Goal: Task Accomplishment & Management: Use online tool/utility

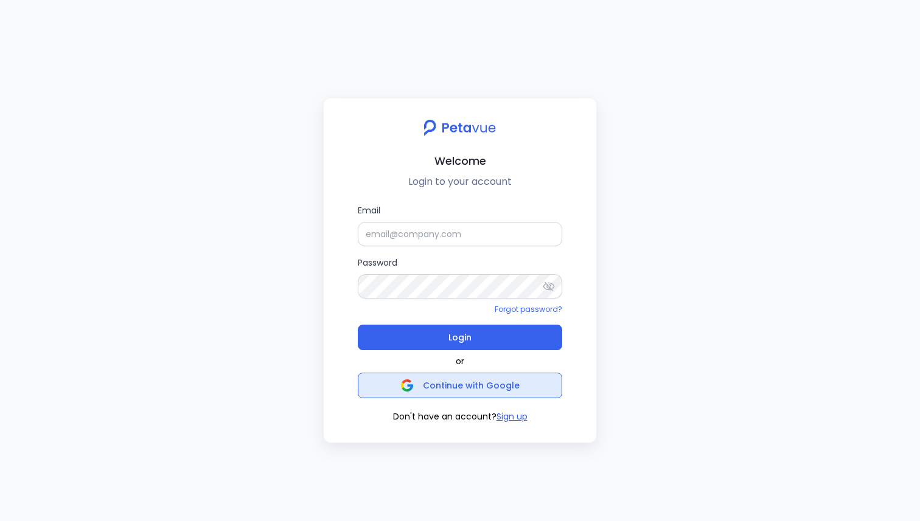
click at [465, 391] on span "Continue with Google" at bounding box center [471, 386] width 97 height 12
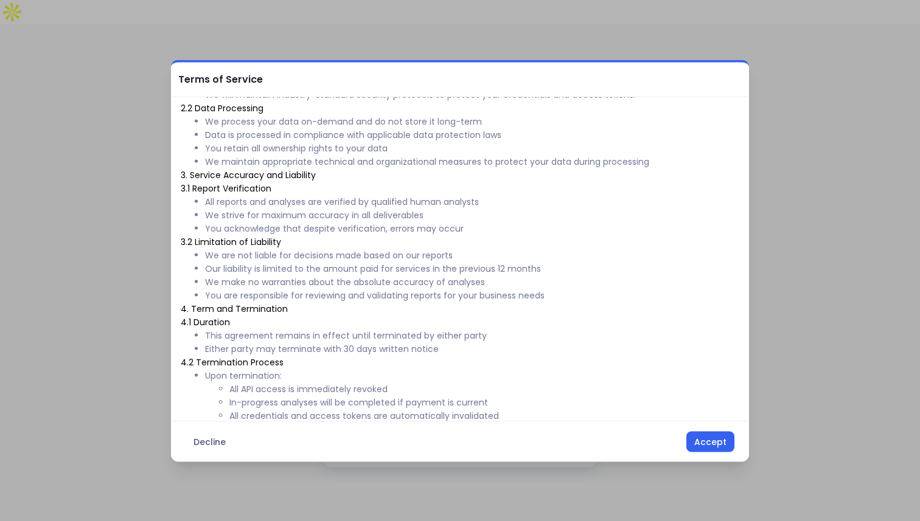
scroll to position [484, 0]
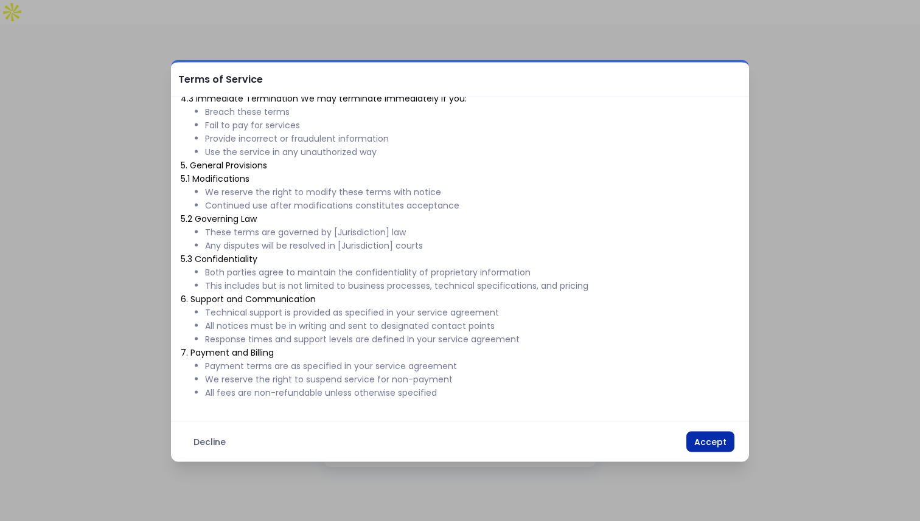
click at [698, 440] on button "Accept" at bounding box center [710, 441] width 48 height 21
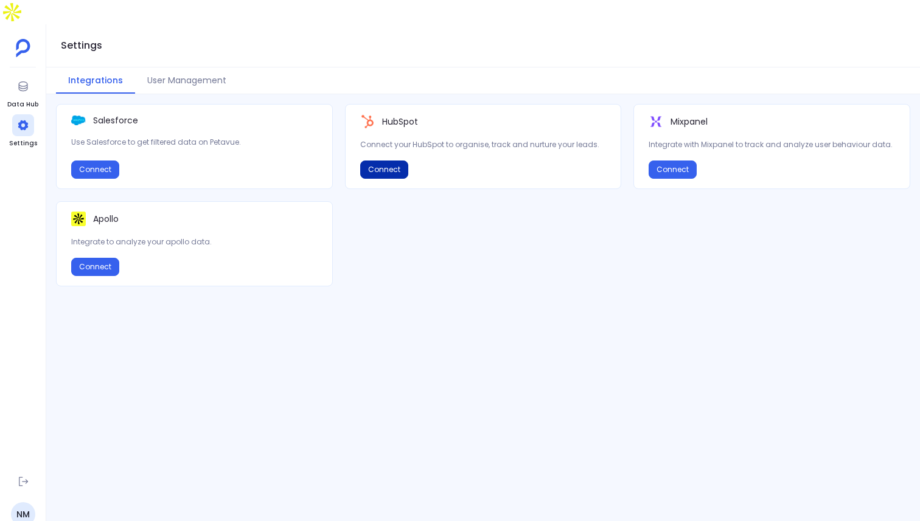
click at [386, 161] on button "Connect" at bounding box center [384, 170] width 48 height 18
click at [196, 68] on button "User Management" at bounding box center [186, 81] width 103 height 26
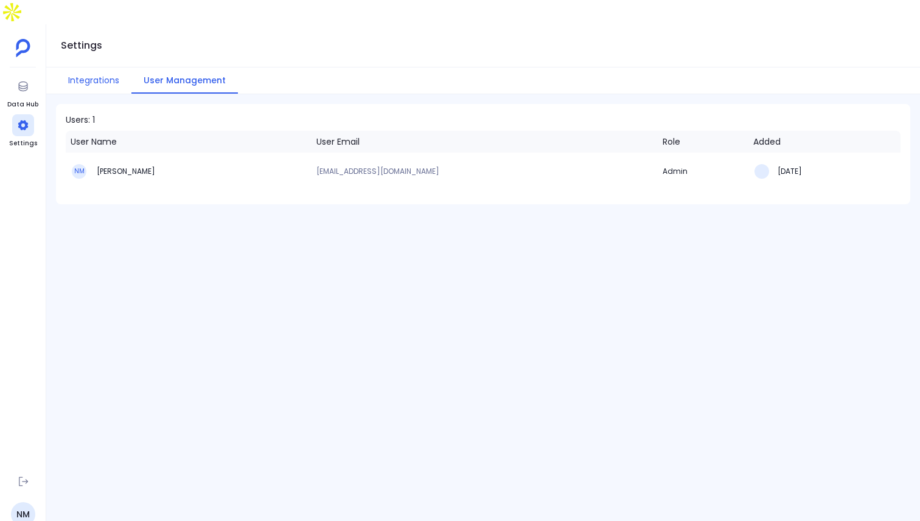
click at [104, 68] on button "Integrations" at bounding box center [93, 81] width 75 height 26
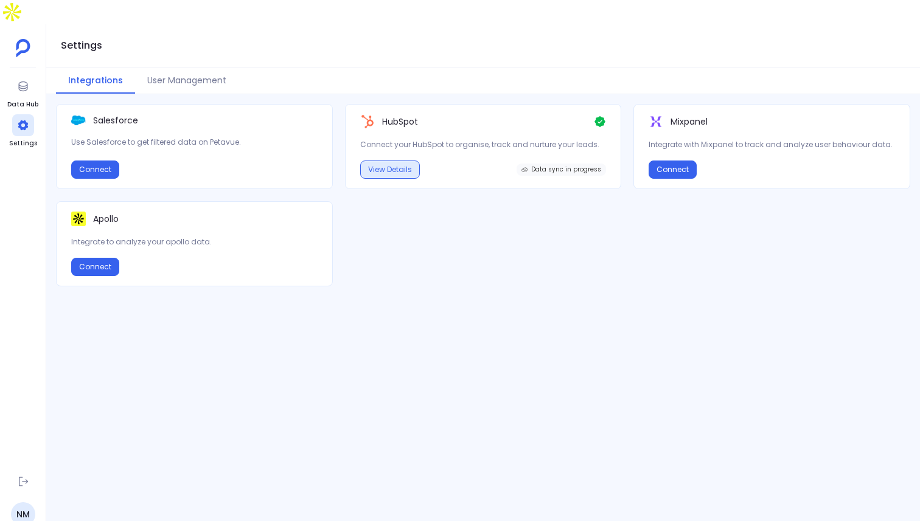
click at [404, 161] on button "View Details" at bounding box center [390, 170] width 60 height 18
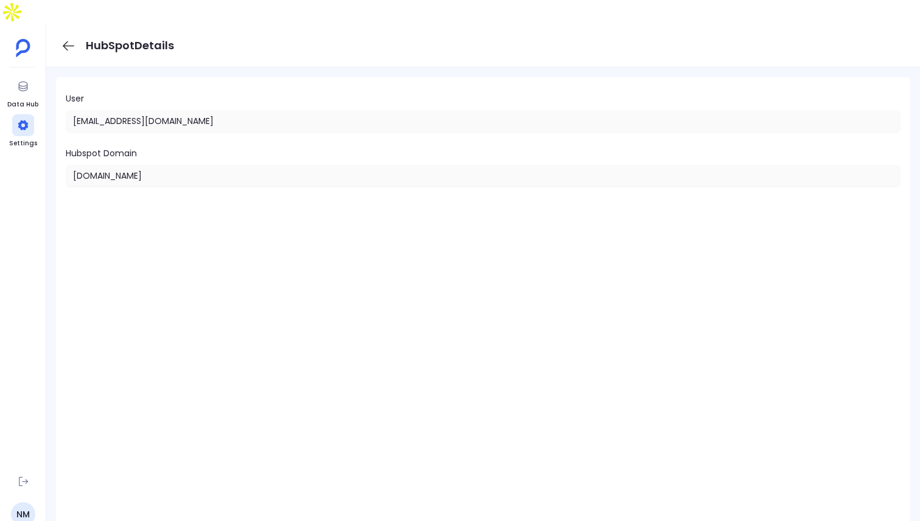
click at [66, 38] on icon at bounding box center [68, 45] width 15 height 15
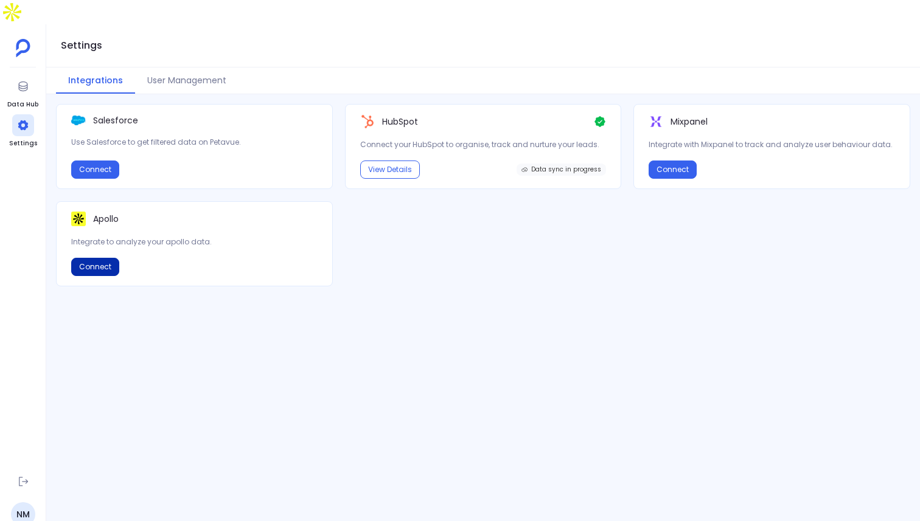
click at [102, 258] on button "Connect" at bounding box center [95, 267] width 48 height 18
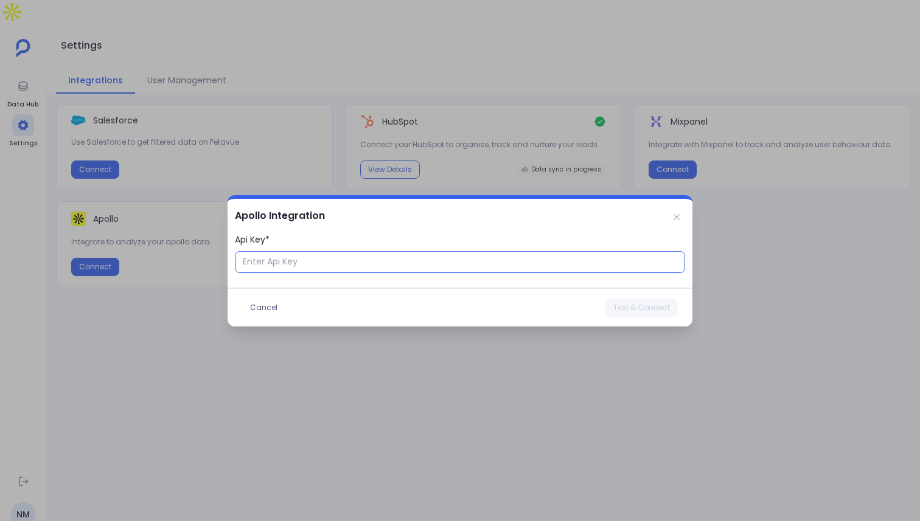
click at [287, 264] on input "Api Key*" at bounding box center [460, 262] width 450 height 22
click at [511, 452] on div at bounding box center [460, 260] width 920 height 521
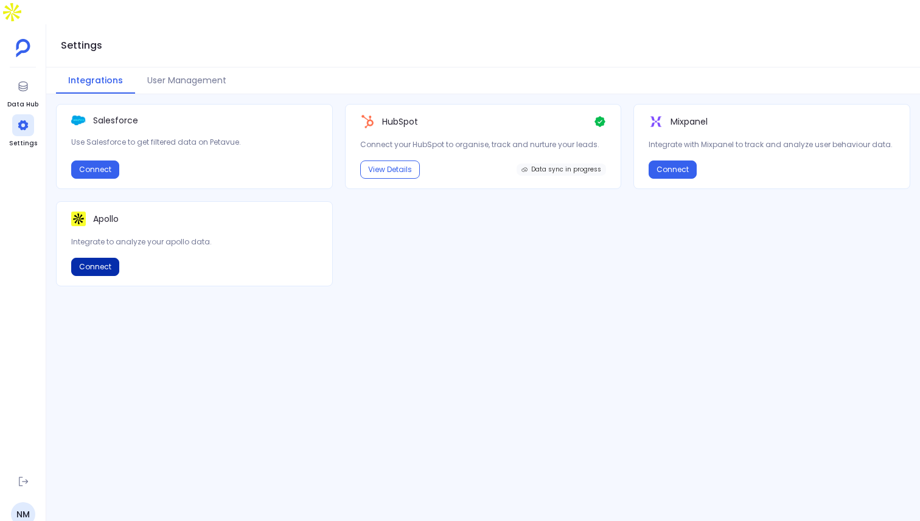
click at [96, 258] on button "Connect" at bounding box center [95, 267] width 48 height 18
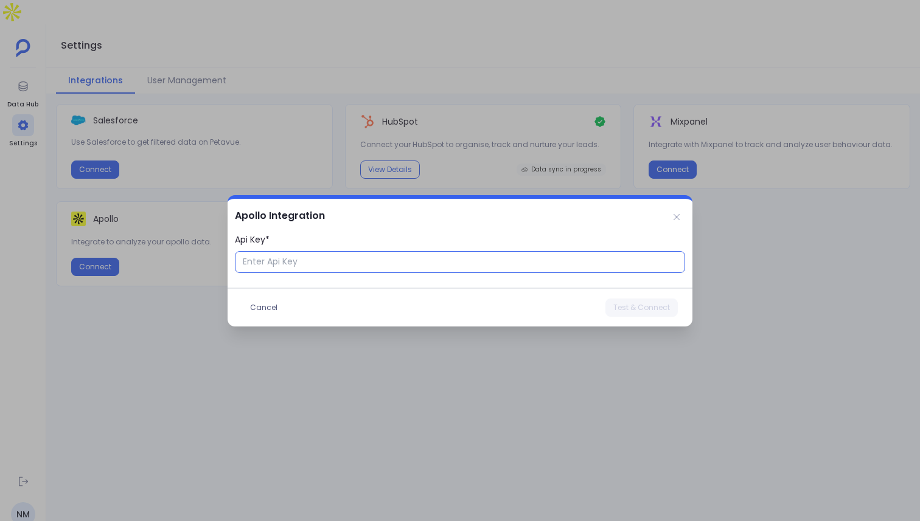
click at [438, 265] on input "Api Key*" at bounding box center [460, 262] width 450 height 22
paste input "text"
type input "https://docs.google.com/document/d/1QgV5HZmHM1GDQ9roJ6ZXRiToLGqfYOpEWNfFa_dt0-k…"
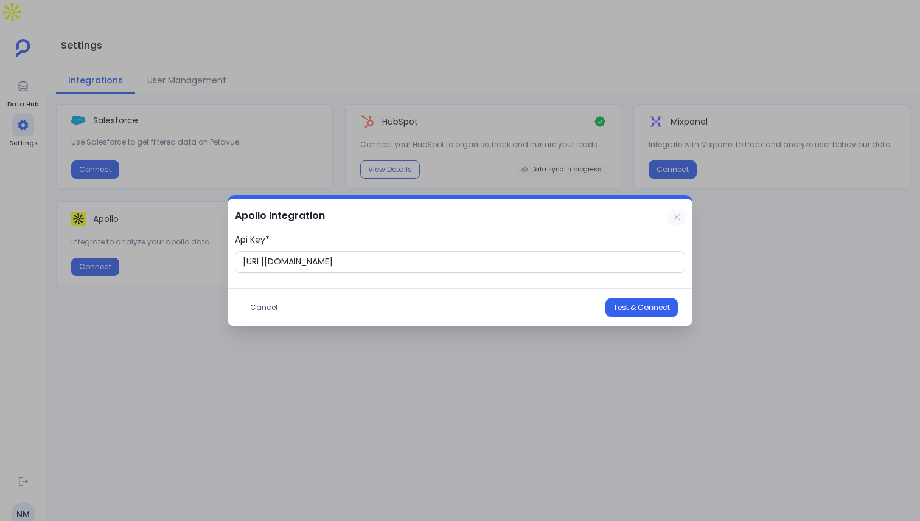
click at [676, 218] on icon at bounding box center [677, 217] width 10 height 10
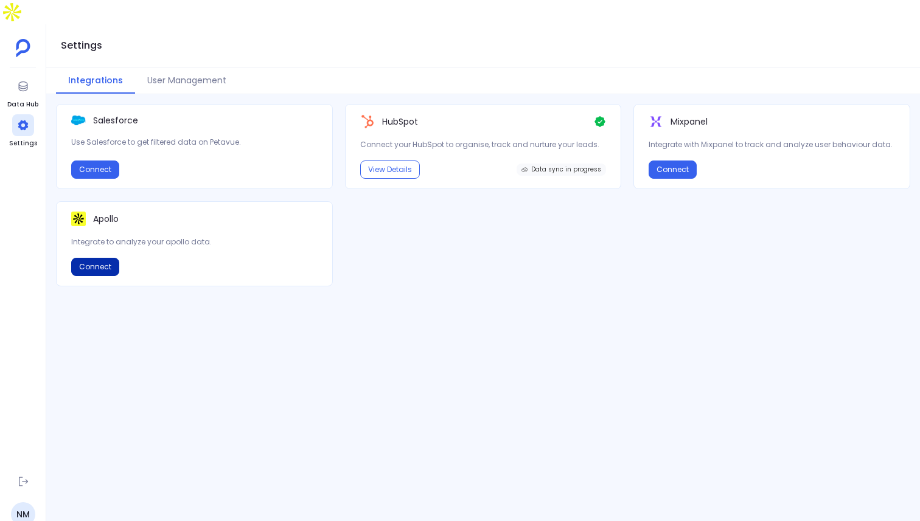
click at [107, 258] on button "Connect" at bounding box center [95, 267] width 48 height 18
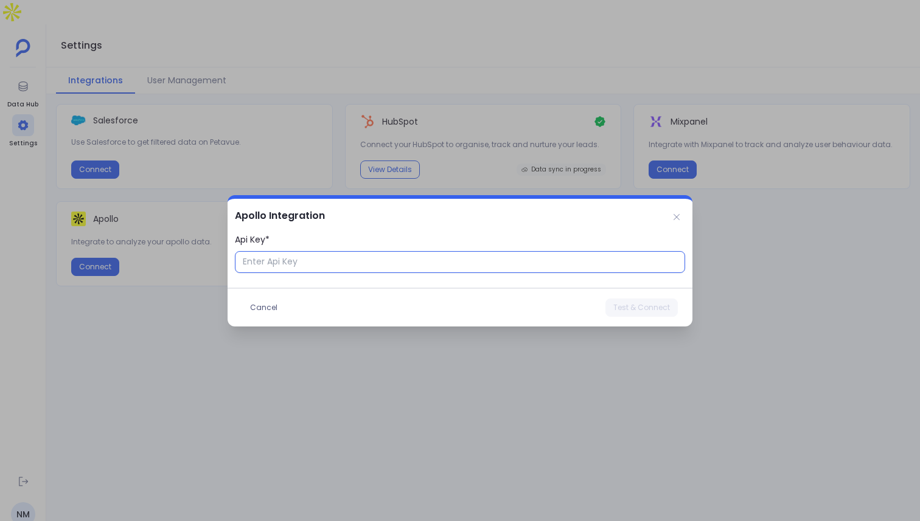
click at [515, 263] on input "Api Key*" at bounding box center [460, 262] width 450 height 22
paste input "text"
type input "58MSmlCIJp5e20dSrftb9w"
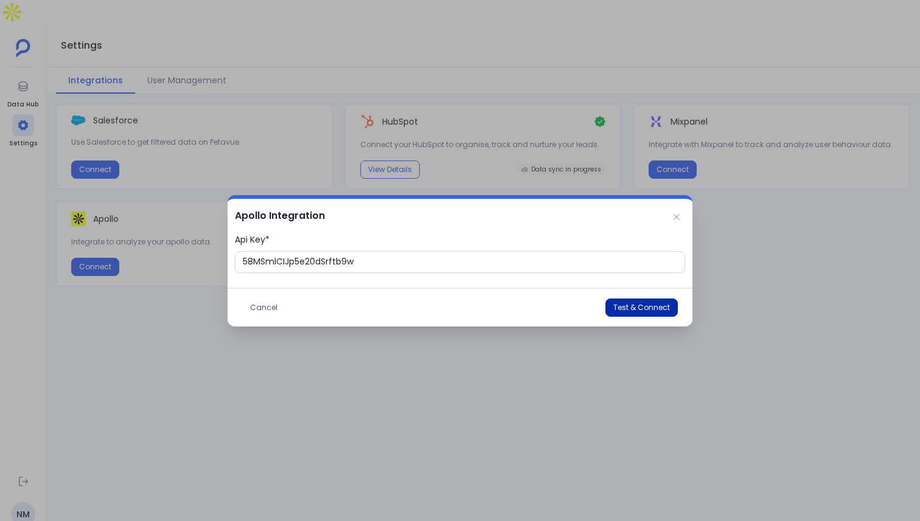
click at [647, 311] on span "Test & Connect" at bounding box center [641, 308] width 57 height 10
click at [678, 220] on icon at bounding box center [677, 217] width 10 height 10
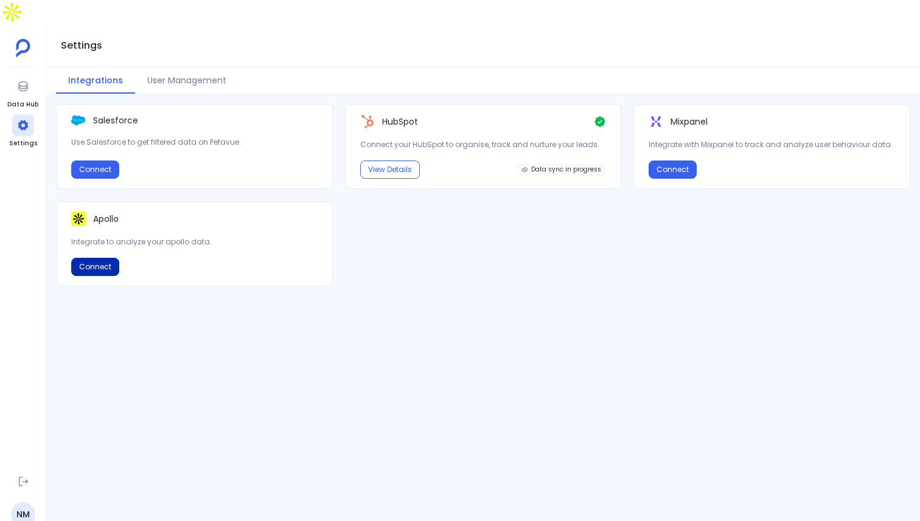
click at [86, 258] on button "Connect" at bounding box center [95, 267] width 48 height 18
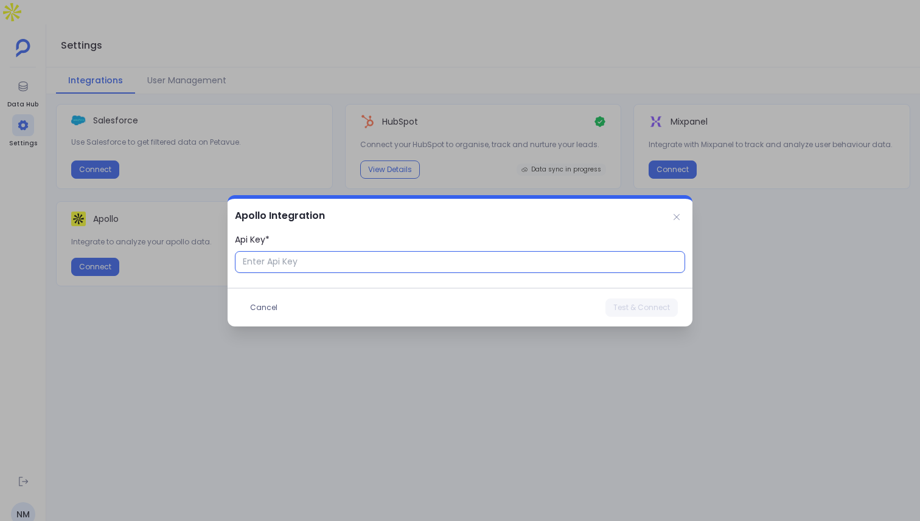
click at [442, 273] on input "Api Key*" at bounding box center [460, 262] width 450 height 22
paste input "text"
type input "58MSmlCIJp5e20dSrftb9w"
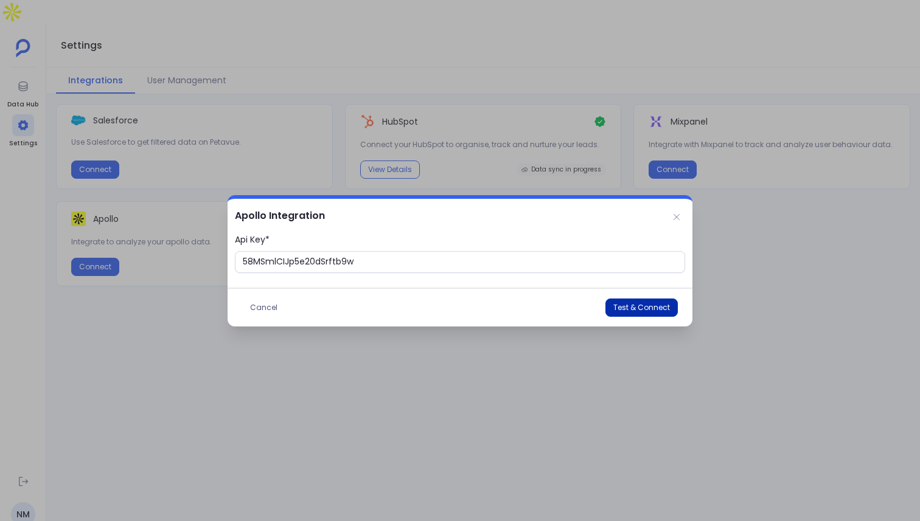
click at [661, 307] on span "Test & Connect" at bounding box center [641, 308] width 57 height 10
click at [265, 306] on button "Cancel" at bounding box center [263, 308] width 43 height 18
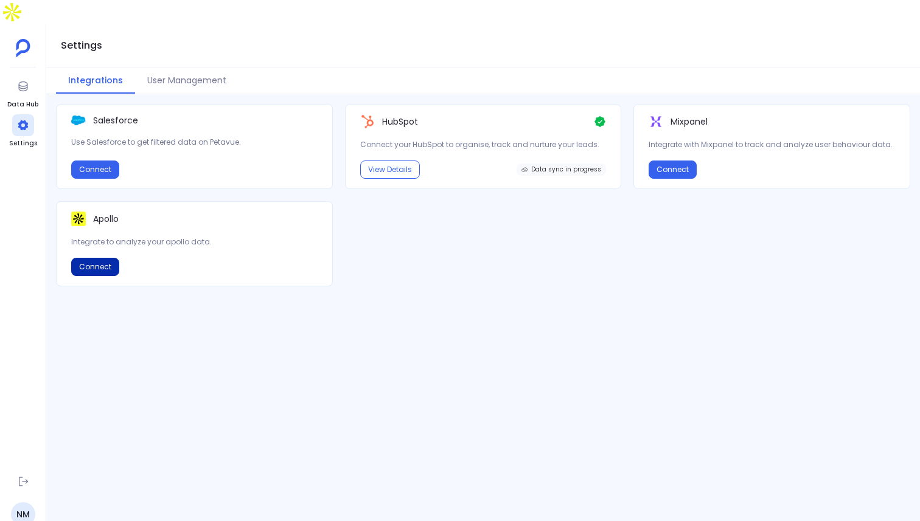
click at [99, 258] on button "Connect" at bounding box center [95, 267] width 48 height 18
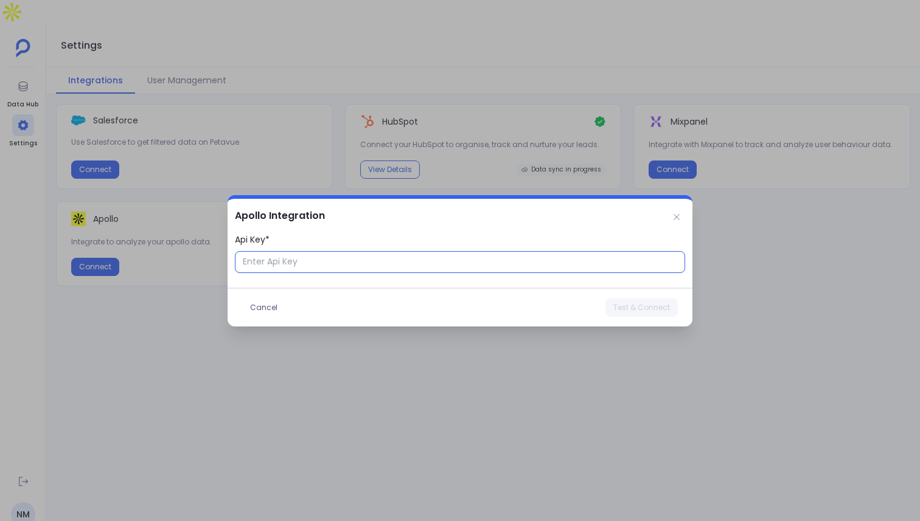
click at [369, 262] on input "Api Key*" at bounding box center [460, 262] width 450 height 22
paste input "text"
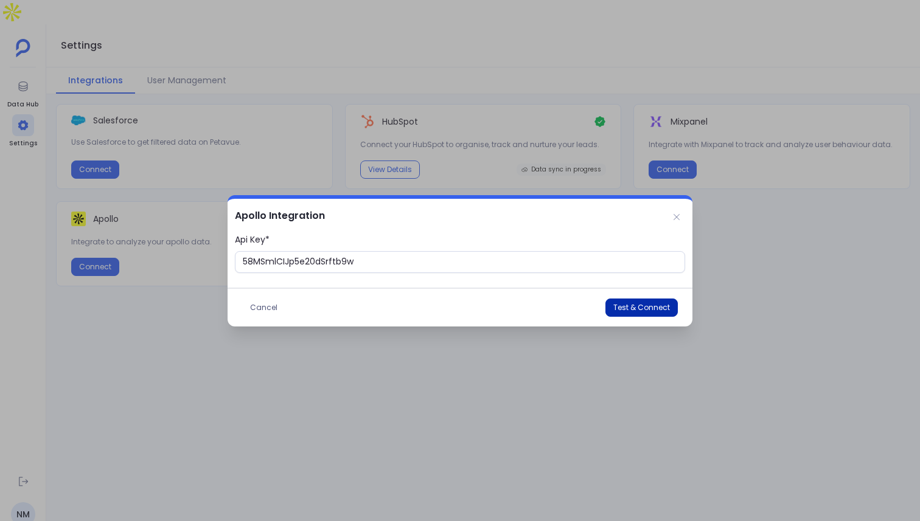
click at [652, 311] on span "Test & Connect" at bounding box center [641, 308] width 57 height 10
drag, startPoint x: 467, startPoint y: 257, endPoint x: 225, endPoint y: 256, distance: 242.1
click at [225, 256] on div "Apollo Integration Api Key* 58MSmlCIJp5e20dSrftb9w Cancel Test & Connect" at bounding box center [460, 260] width 920 height 521
paste input "text"
type input "F9nZ2EcDwFTQ2nMgrKBvMg"
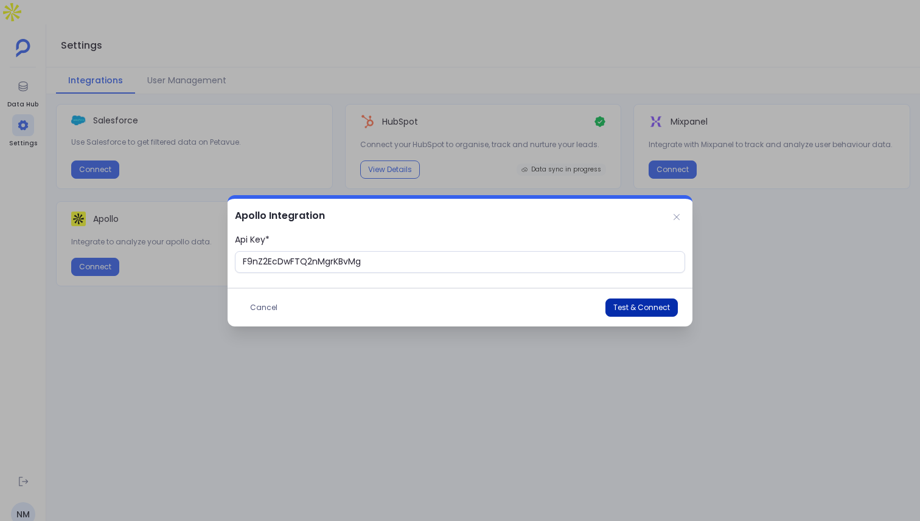
click at [662, 308] on span "Test & Connect" at bounding box center [641, 308] width 57 height 10
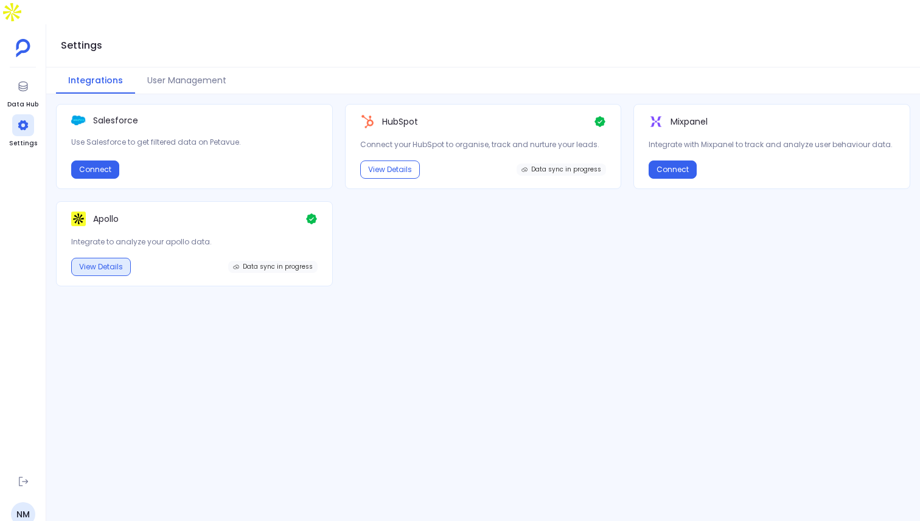
click at [108, 258] on button "View Details" at bounding box center [101, 267] width 60 height 18
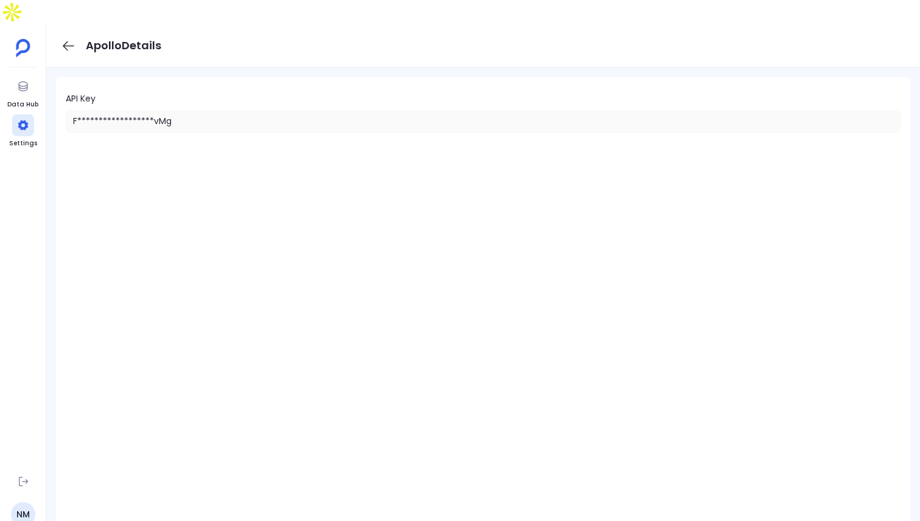
click at [64, 38] on icon at bounding box center [68, 45] width 15 height 15
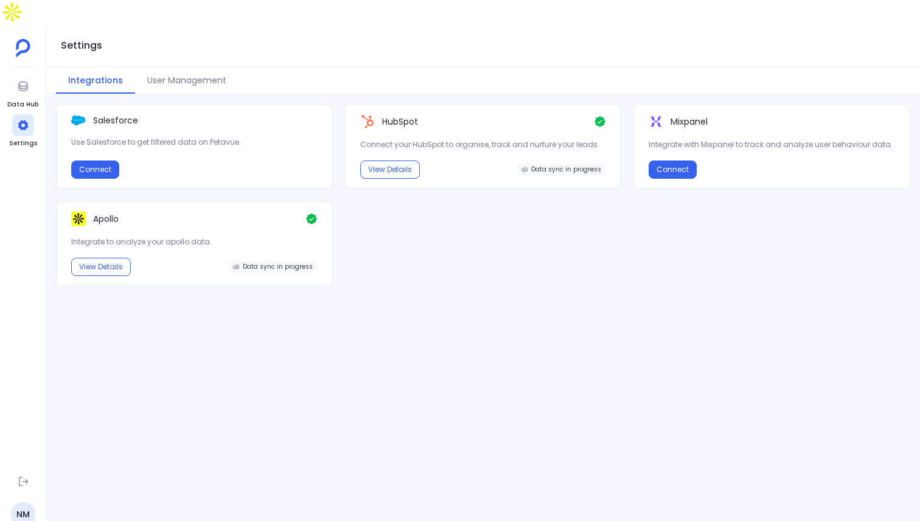
click at [311, 212] on img at bounding box center [311, 219] width 12 height 15
click at [266, 263] on span "Data sync in progress" at bounding box center [278, 266] width 70 height 7
click at [239, 264] on icon at bounding box center [236, 267] width 6 height 6
click at [113, 258] on button "View Details" at bounding box center [101, 267] width 60 height 18
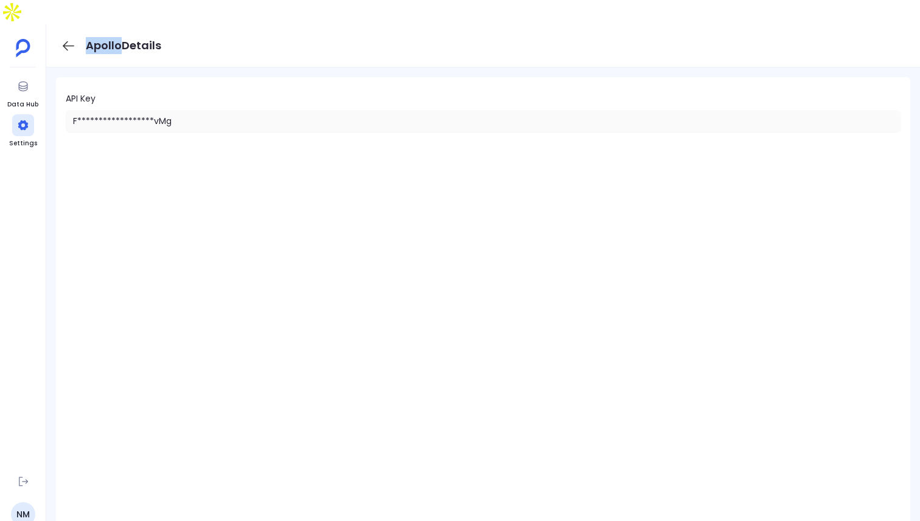
click at [70, 38] on icon at bounding box center [68, 45] width 15 height 15
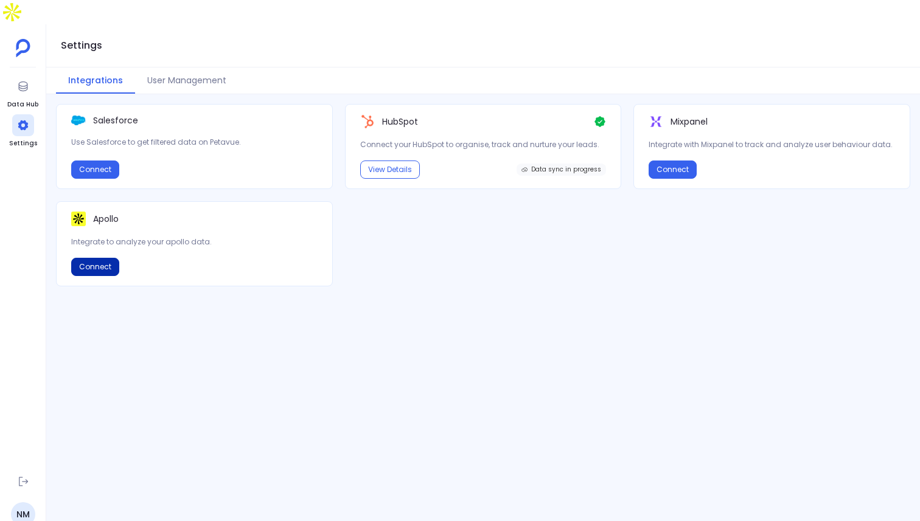
click at [100, 258] on button "Connect" at bounding box center [95, 267] width 48 height 18
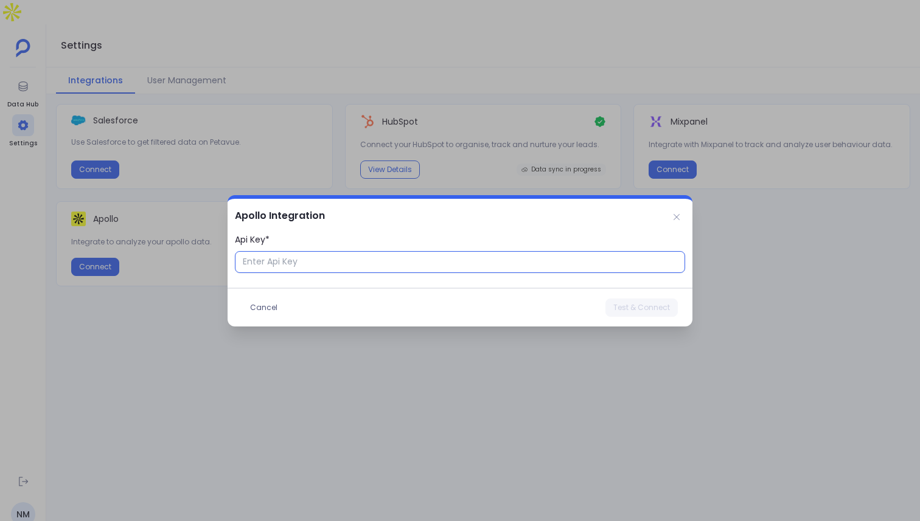
click at [525, 265] on input "Api Key*" at bounding box center [460, 262] width 450 height 22
paste input "text"
type input "P_JyjrAJ7csJAg72rIOawg"
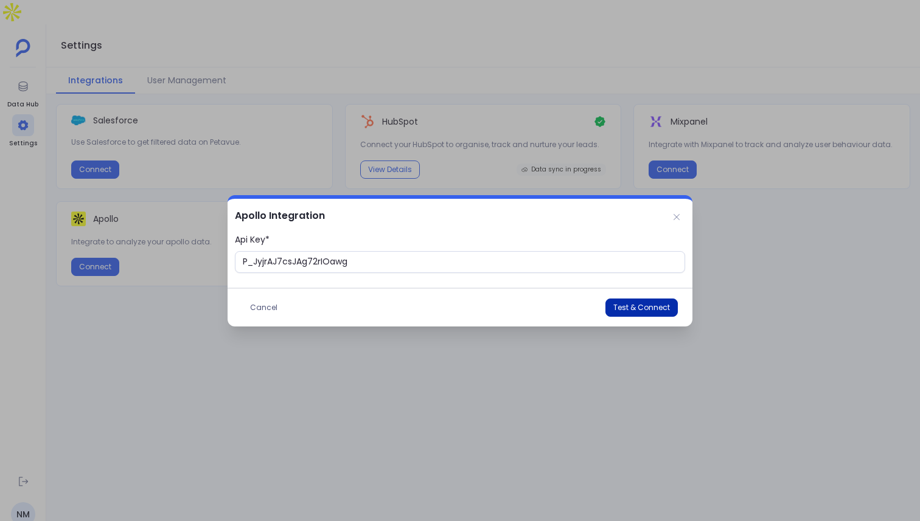
click at [650, 313] on button "Test & Connect" at bounding box center [641, 308] width 72 height 18
